Goal: Find specific page/section: Find specific page/section

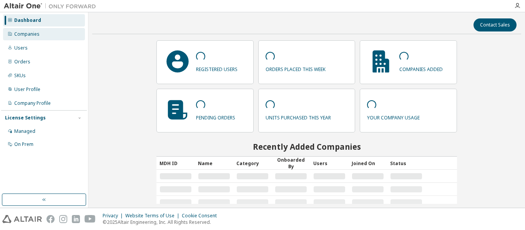
click at [30, 34] on div "Companies" at bounding box center [26, 34] width 25 height 6
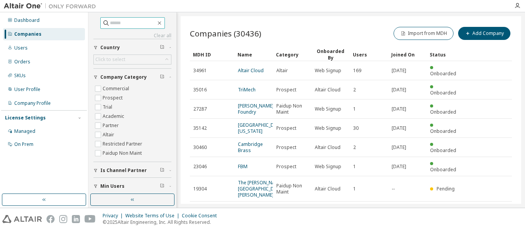
click at [113, 23] on input "text" at bounding box center [133, 23] width 46 height 8
type input "******"
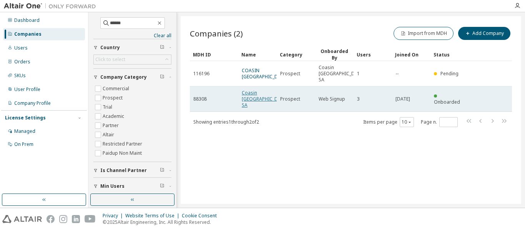
click at [248, 89] on link "Coasin Costa Rica SA" at bounding box center [265, 98] width 46 height 19
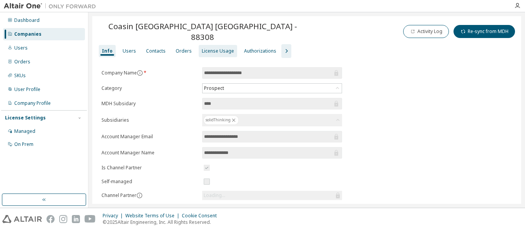
click at [217, 48] on div "License Usage" at bounding box center [218, 51] width 32 height 6
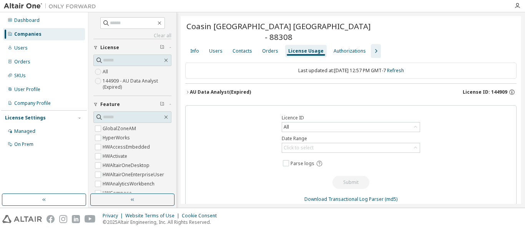
click at [478, 88] on button "AU Data Analyst (Expired) License ID: 144909" at bounding box center [350, 92] width 331 height 17
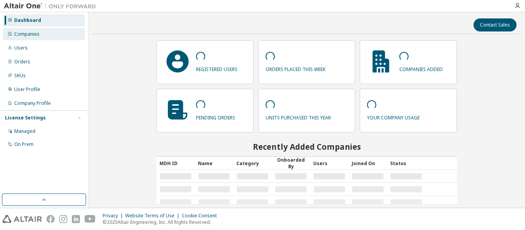
click at [48, 31] on div "Companies" at bounding box center [44, 34] width 82 height 12
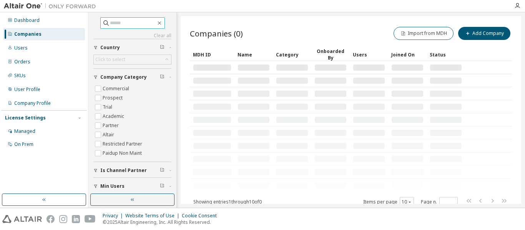
click at [147, 23] on input "text" at bounding box center [133, 23] width 46 height 8
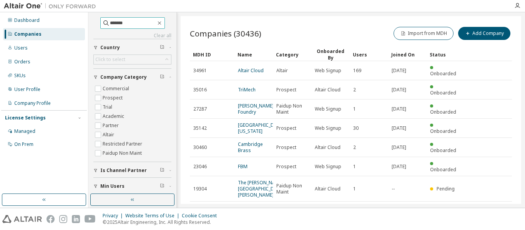
type input "*******"
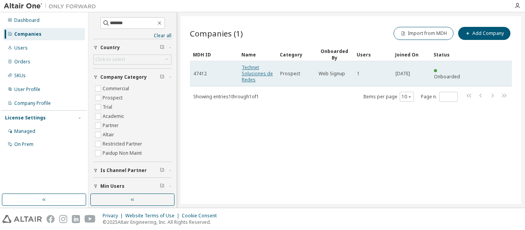
click at [249, 76] on link "Technet Soluciones de Redes" at bounding box center [257, 73] width 31 height 19
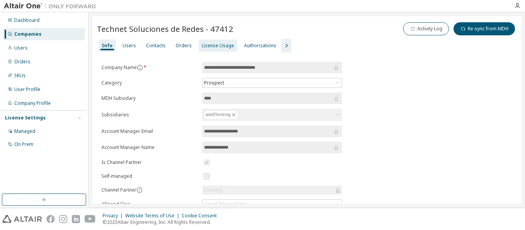
click at [214, 43] on div "License Usage" at bounding box center [218, 46] width 32 height 6
